Goal: Find specific page/section: Find specific page/section

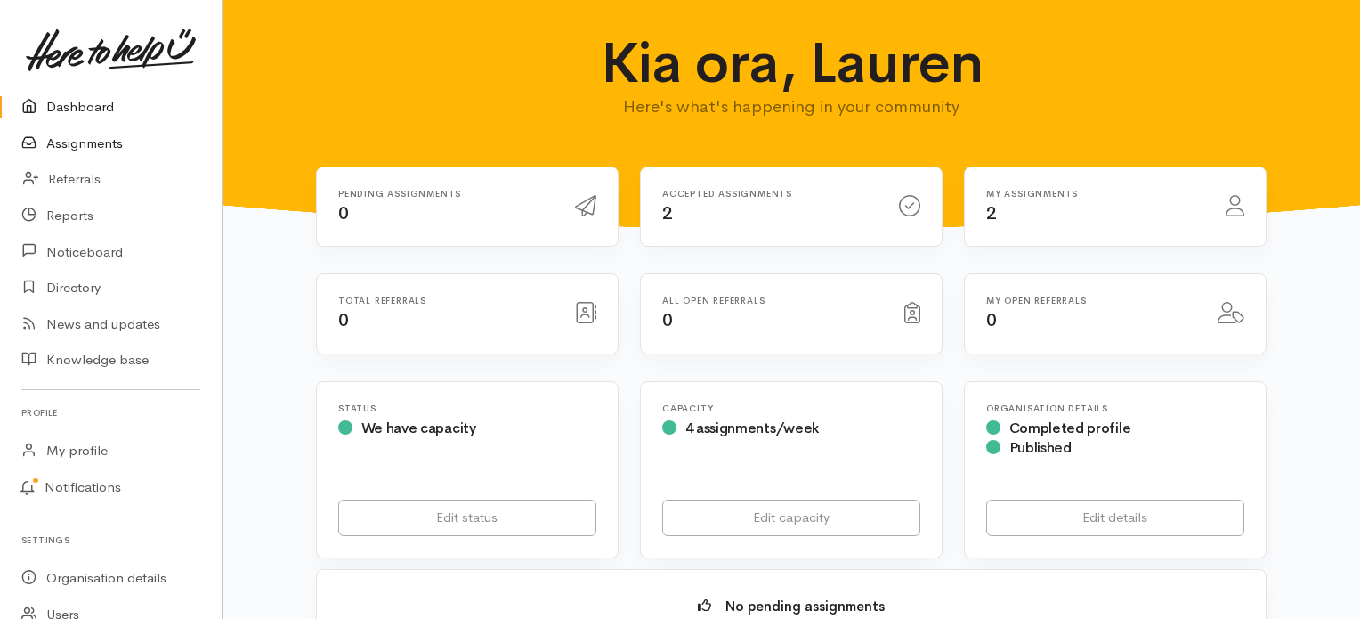
click at [90, 141] on link "Assignments" at bounding box center [111, 144] width 222 height 36
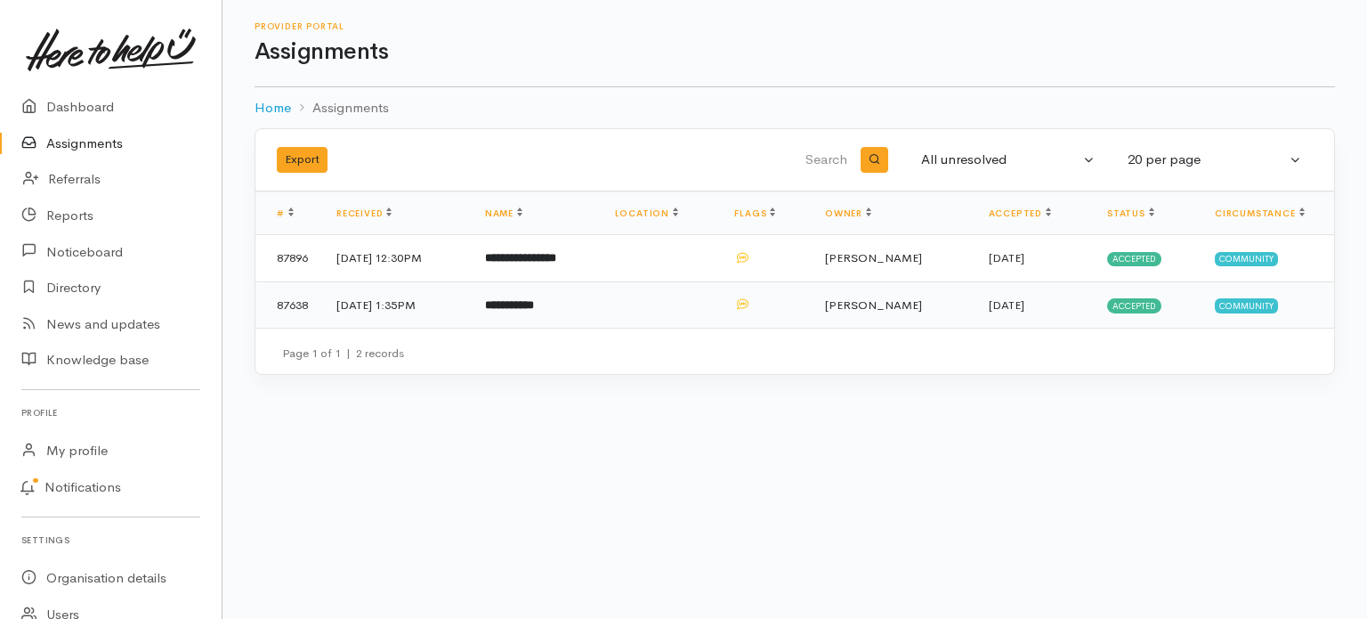
click at [458, 295] on td "[DATE] 1:35PM" at bounding box center [396, 304] width 149 height 46
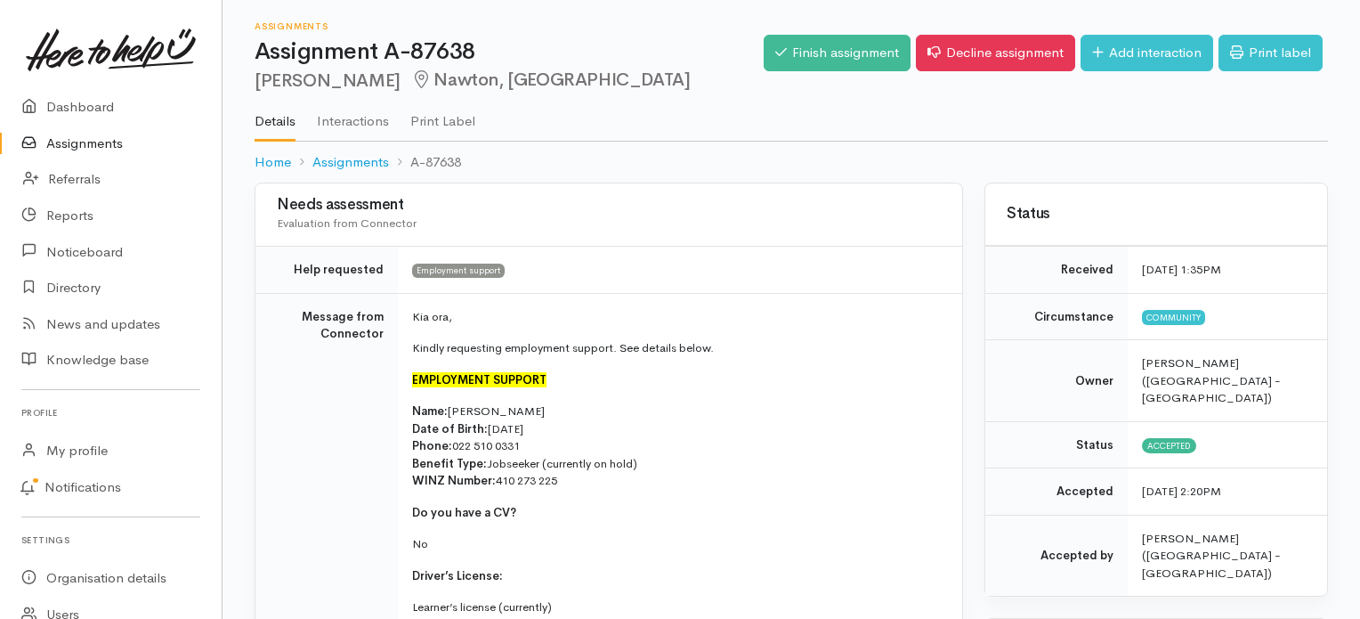
click at [336, 120] on link "Interactions" at bounding box center [353, 115] width 72 height 50
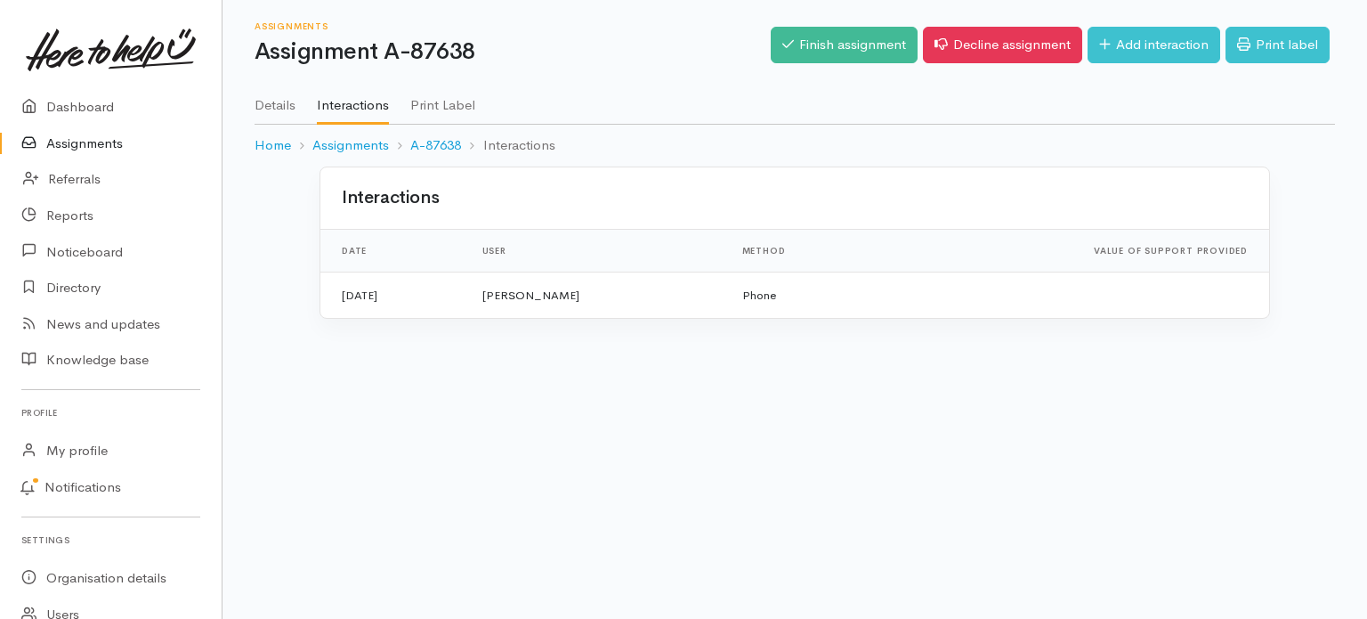
click at [268, 111] on link "Details" at bounding box center [275, 99] width 41 height 50
